Goal: Check status: Check status

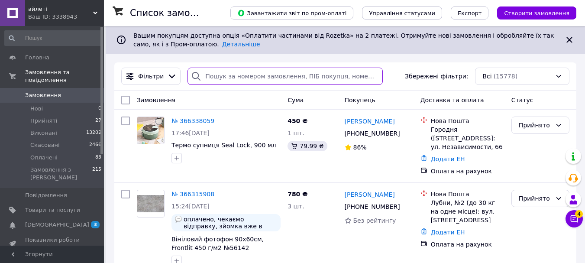
click at [260, 73] on input "search" at bounding box center [285, 76] width 195 height 17
type input ","
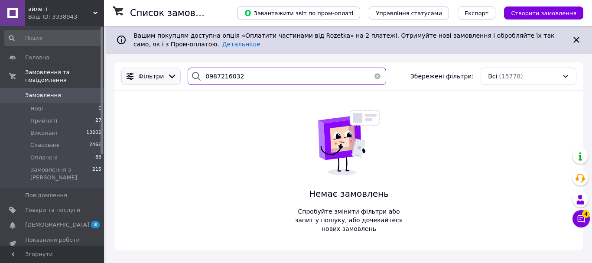
drag, startPoint x: 237, startPoint y: 74, endPoint x: 169, endPoint y: 69, distance: 67.3
click at [169, 69] on div "Фільтри 0987216032 Збережені фільтри: Всі (15778)" at bounding box center [349, 76] width 462 height 17
type input "0987216032"
